Goal: Information Seeking & Learning: Learn about a topic

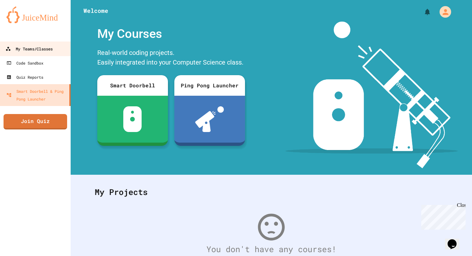
click at [32, 50] on div "My Teams/Classes" at bounding box center [28, 49] width 47 height 8
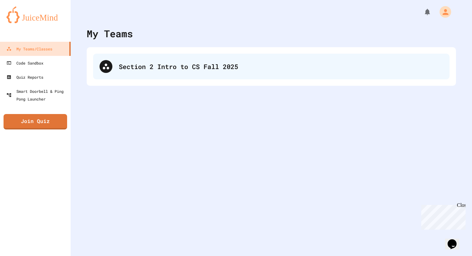
click at [168, 63] on div "Section 2 Intro to CS Fall 2025" at bounding box center [281, 67] width 324 height 10
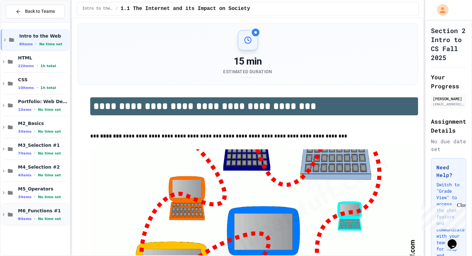
click at [29, 208] on span "M6_Functions #1" at bounding box center [43, 211] width 50 height 6
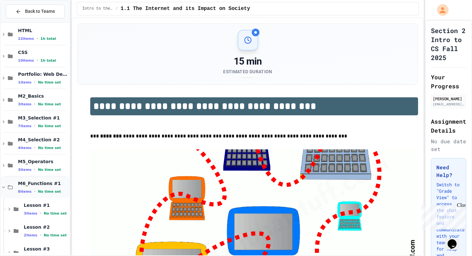
scroll to position [33, 0]
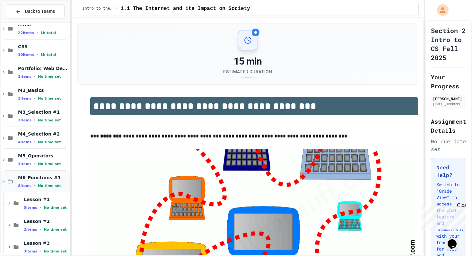
click at [42, 216] on div "Intro to the Web 8 items • No time set HTML 22 items • 1h total CSS 10 items • …" at bounding box center [35, 139] width 69 height 228
click at [42, 208] on div "3 items • No time set" at bounding box center [46, 207] width 45 height 5
click at [48, 220] on span "Lesson #1 Exercise #1.1" at bounding box center [46, 220] width 45 height 5
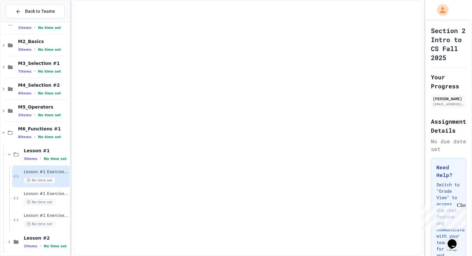
scroll to position [83, 0]
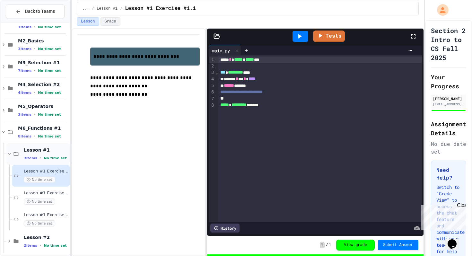
click at [32, 158] on span "3 items" at bounding box center [30, 158] width 13 height 4
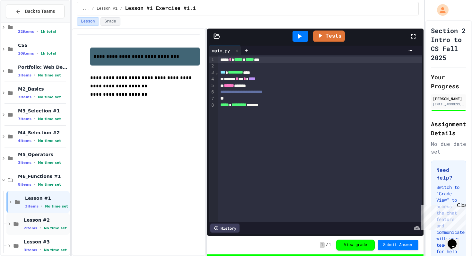
click at [34, 221] on span "Lesson #2" at bounding box center [46, 220] width 45 height 6
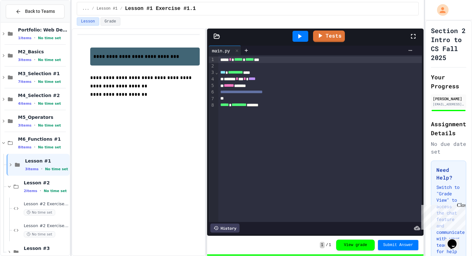
scroll to position [81, 0]
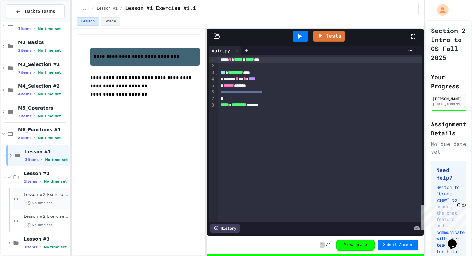
click at [34, 196] on span "Lesson #2 Exercise #2.1" at bounding box center [46, 194] width 45 height 5
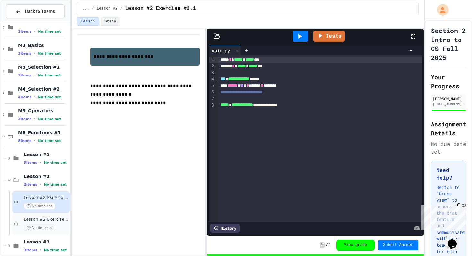
click at [60, 217] on span "Lesson #2 Exercise #2.2" at bounding box center [46, 219] width 45 height 5
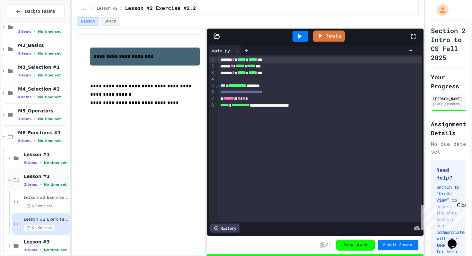
click at [45, 178] on span "Lesson #2" at bounding box center [46, 176] width 45 height 6
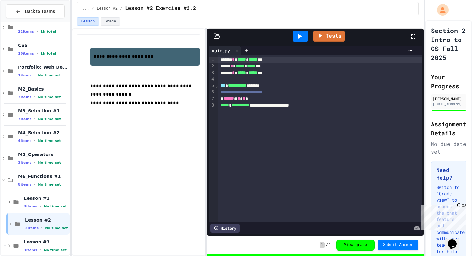
scroll to position [42, 0]
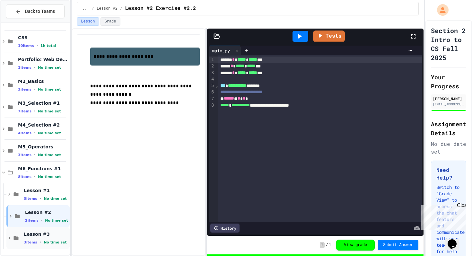
click at [34, 232] on span "Lesson #3" at bounding box center [46, 234] width 45 height 6
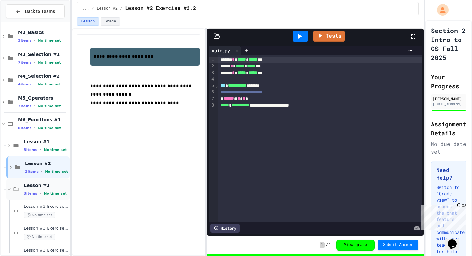
scroll to position [106, 0]
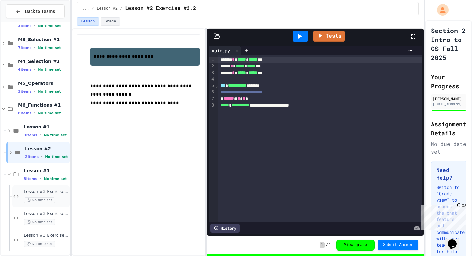
click at [43, 191] on span "Lesson #3 Exercise #3.1" at bounding box center [46, 191] width 45 height 5
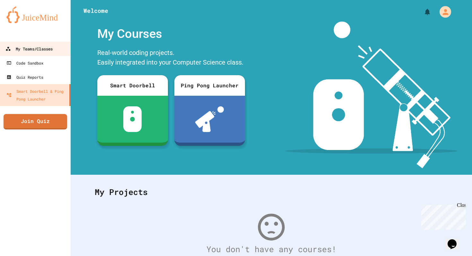
click at [37, 52] on div "My Teams/Classes" at bounding box center [28, 49] width 47 height 8
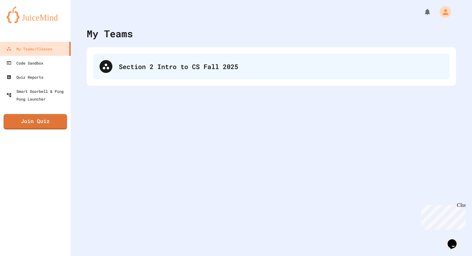
click at [130, 72] on div "Section 2 Intro to CS Fall 2025" at bounding box center [271, 67] width 357 height 26
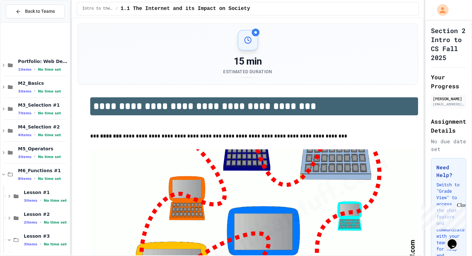
scroll to position [108, 0]
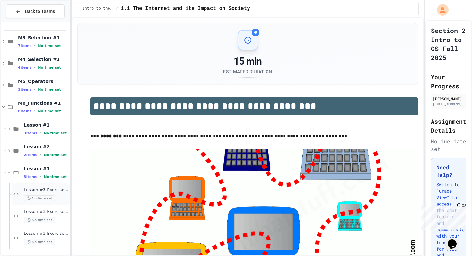
click at [47, 189] on span "Lesson #3 Exercise #3.1" at bounding box center [46, 189] width 45 height 5
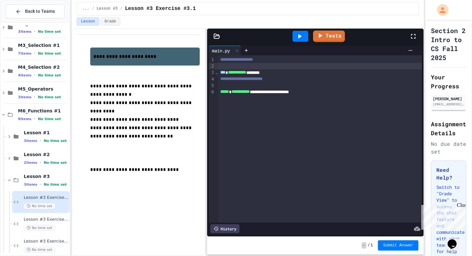
click at [227, 64] on div at bounding box center [320, 66] width 204 height 6
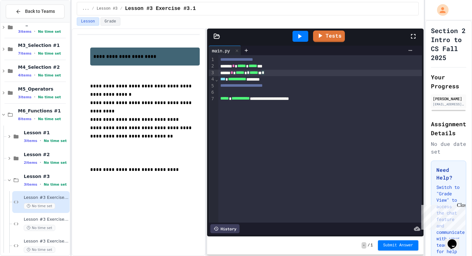
click at [304, 74] on div "***** * ***** * ***** ** *" at bounding box center [320, 73] width 204 height 6
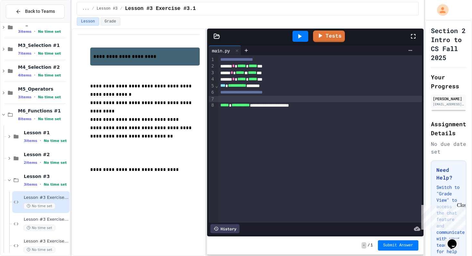
click at [282, 99] on div at bounding box center [320, 99] width 204 height 6
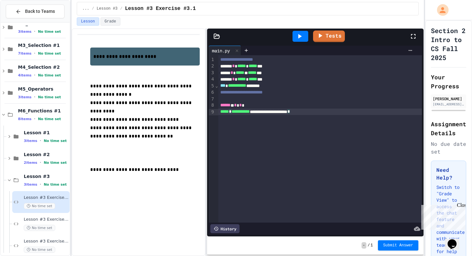
click at [239, 118] on div "**********" at bounding box center [320, 138] width 204 height 167
click at [331, 42] on div "Tests" at bounding box center [317, 36] width 183 height 17
click at [330, 40] on link "Tests" at bounding box center [329, 36] width 31 height 12
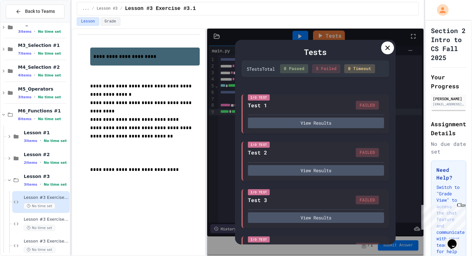
click at [388, 49] on icon at bounding box center [387, 48] width 4 height 4
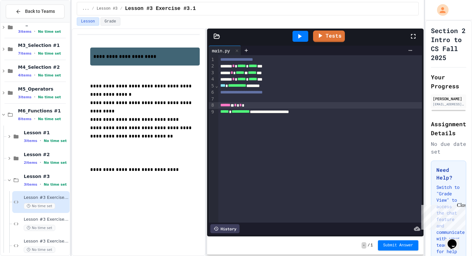
click at [222, 107] on span "******" at bounding box center [225, 105] width 10 height 4
click at [326, 37] on link "Tests" at bounding box center [328, 35] width 29 height 12
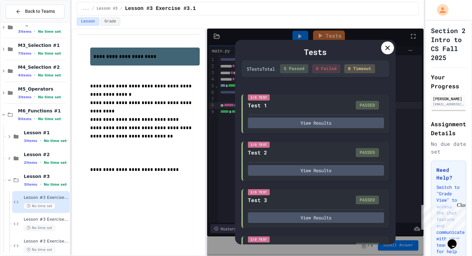
click at [390, 47] on icon at bounding box center [388, 48] width 8 height 8
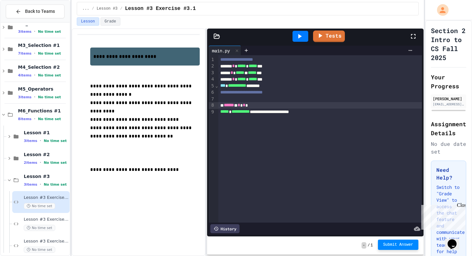
click at [385, 242] on button "Submit Answer" at bounding box center [398, 245] width 40 height 10
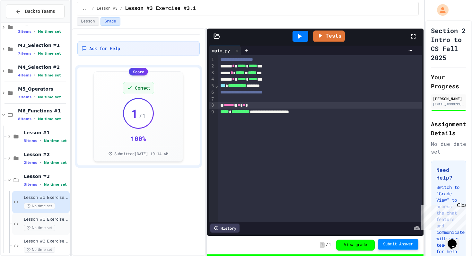
click at [52, 219] on span "Lesson #3 Exercise #3.2" at bounding box center [46, 219] width 45 height 5
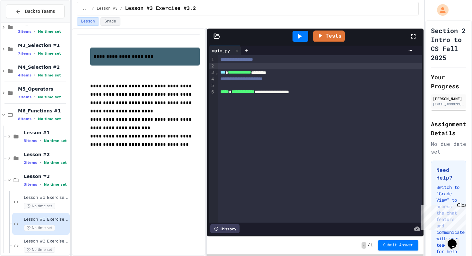
click at [231, 66] on div at bounding box center [320, 66] width 204 height 6
click at [291, 66] on div "******** * ***** * ***** ** *" at bounding box center [320, 66] width 204 height 6
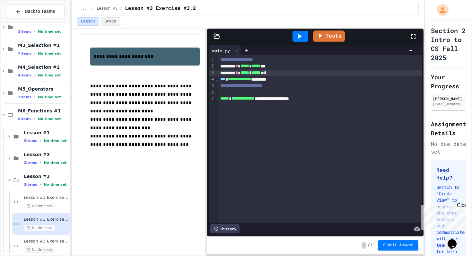
click at [292, 74] on div "******** * ***** * ***** ** *" at bounding box center [320, 73] width 204 height 6
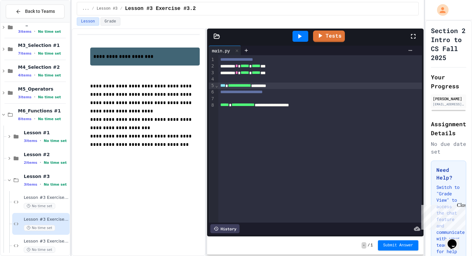
click at [299, 86] on div "**********" at bounding box center [320, 86] width 204 height 6
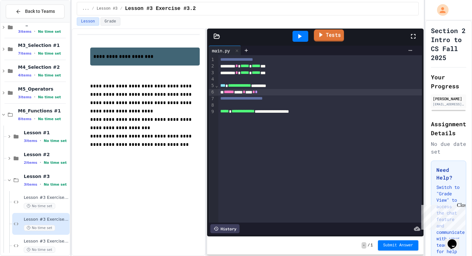
click at [323, 36] on icon at bounding box center [320, 35] width 7 height 8
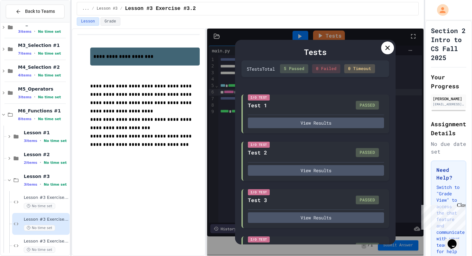
click at [387, 46] on icon at bounding box center [388, 48] width 8 height 8
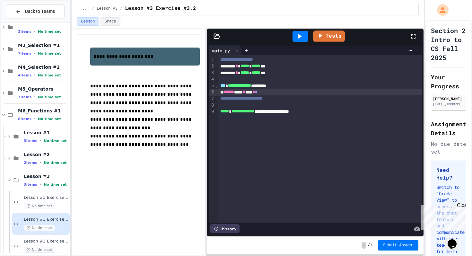
click at [414, 241] on button "Submit Answer" at bounding box center [398, 245] width 40 height 10
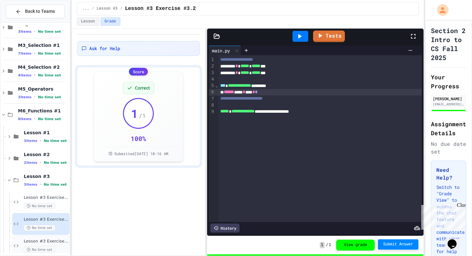
click at [44, 244] on span "Lesson #3 Exercise #3.3" at bounding box center [46, 241] width 45 height 5
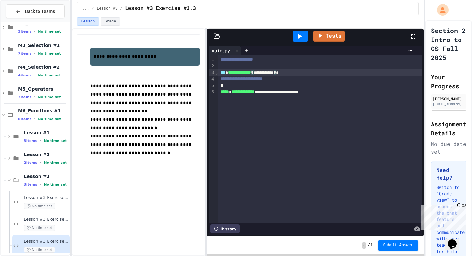
click at [273, 73] on div "**********" at bounding box center [320, 72] width 204 height 6
click at [267, 66] on div at bounding box center [320, 66] width 204 height 6
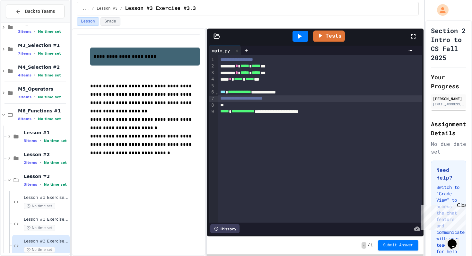
click at [294, 102] on div "**********" at bounding box center [320, 98] width 204 height 6
click at [315, 91] on div "**********" at bounding box center [320, 92] width 204 height 6
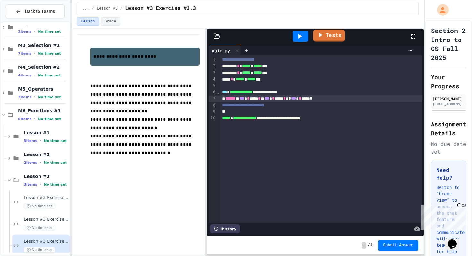
click at [333, 34] on link "Tests" at bounding box center [329, 36] width 32 height 12
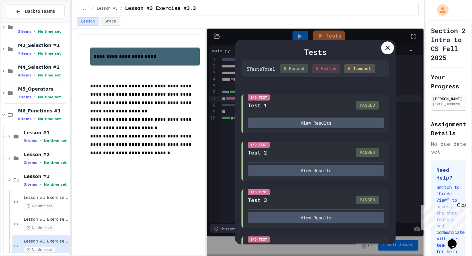
click at [385, 48] on icon at bounding box center [388, 48] width 8 height 8
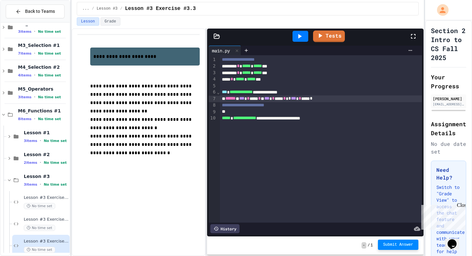
click at [407, 247] on button "Submit Answer" at bounding box center [398, 245] width 40 height 10
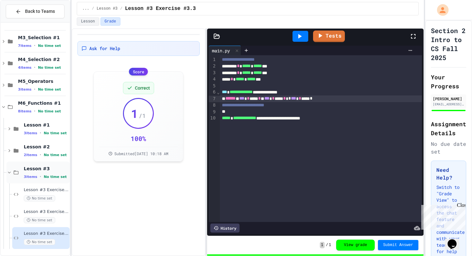
click at [20, 167] on div "Lesson #3 3 items • No time set" at bounding box center [37, 173] width 63 height 22
